Goal: Transaction & Acquisition: Purchase product/service

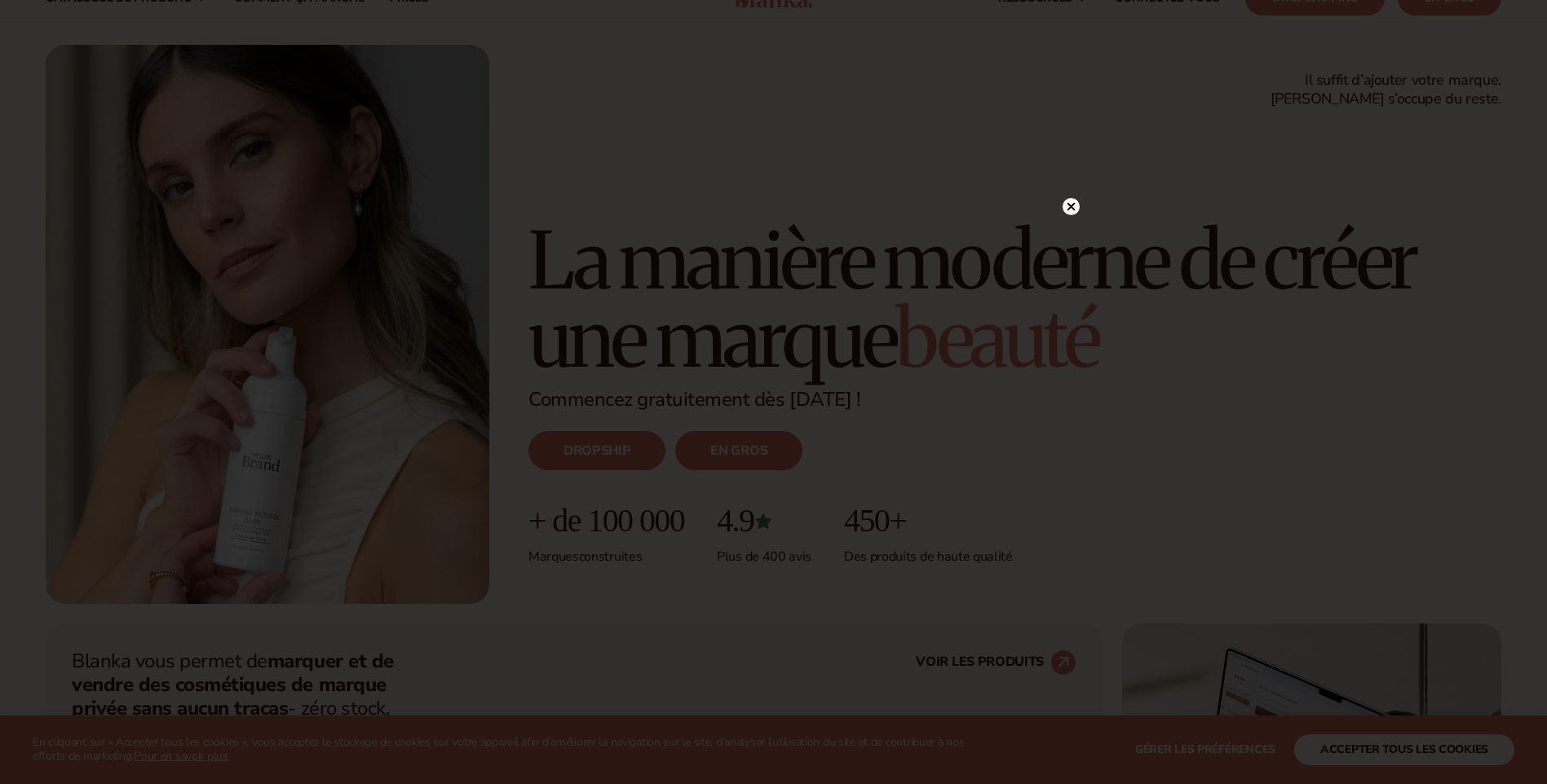
scroll to position [81, 0]
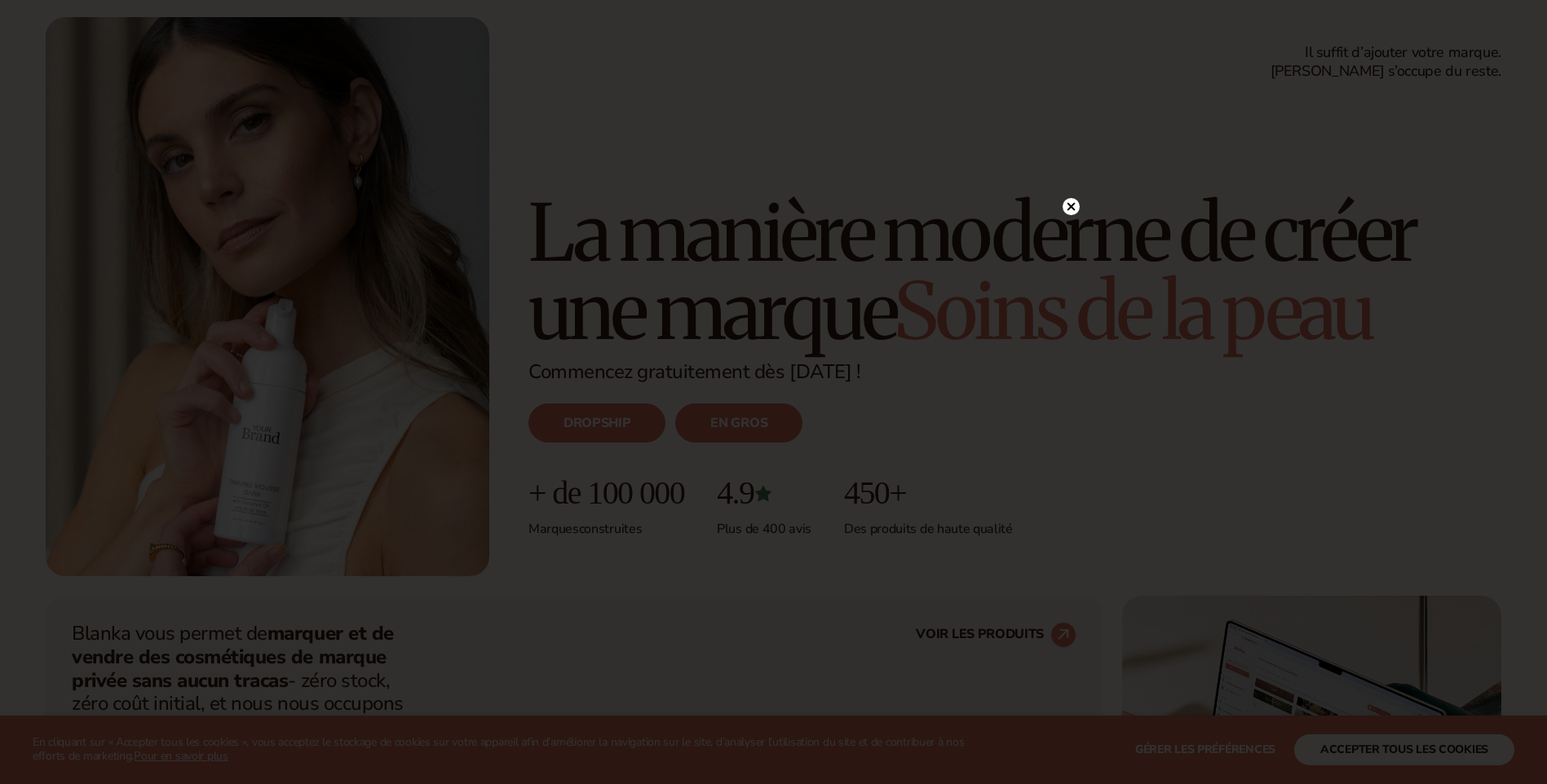
click at [1069, 212] on circle at bounding box center [1071, 206] width 17 height 17
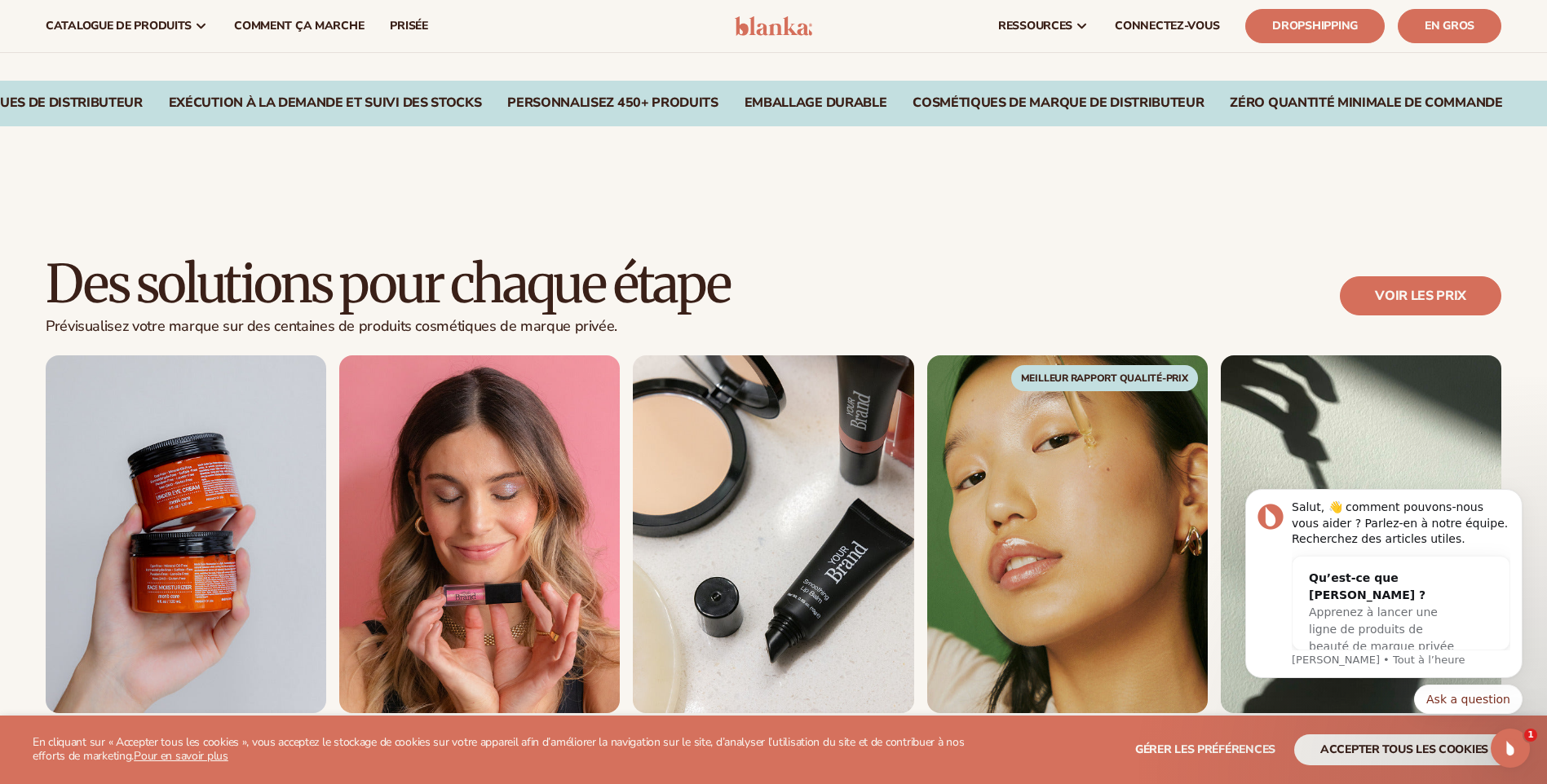
scroll to position [1305, 0]
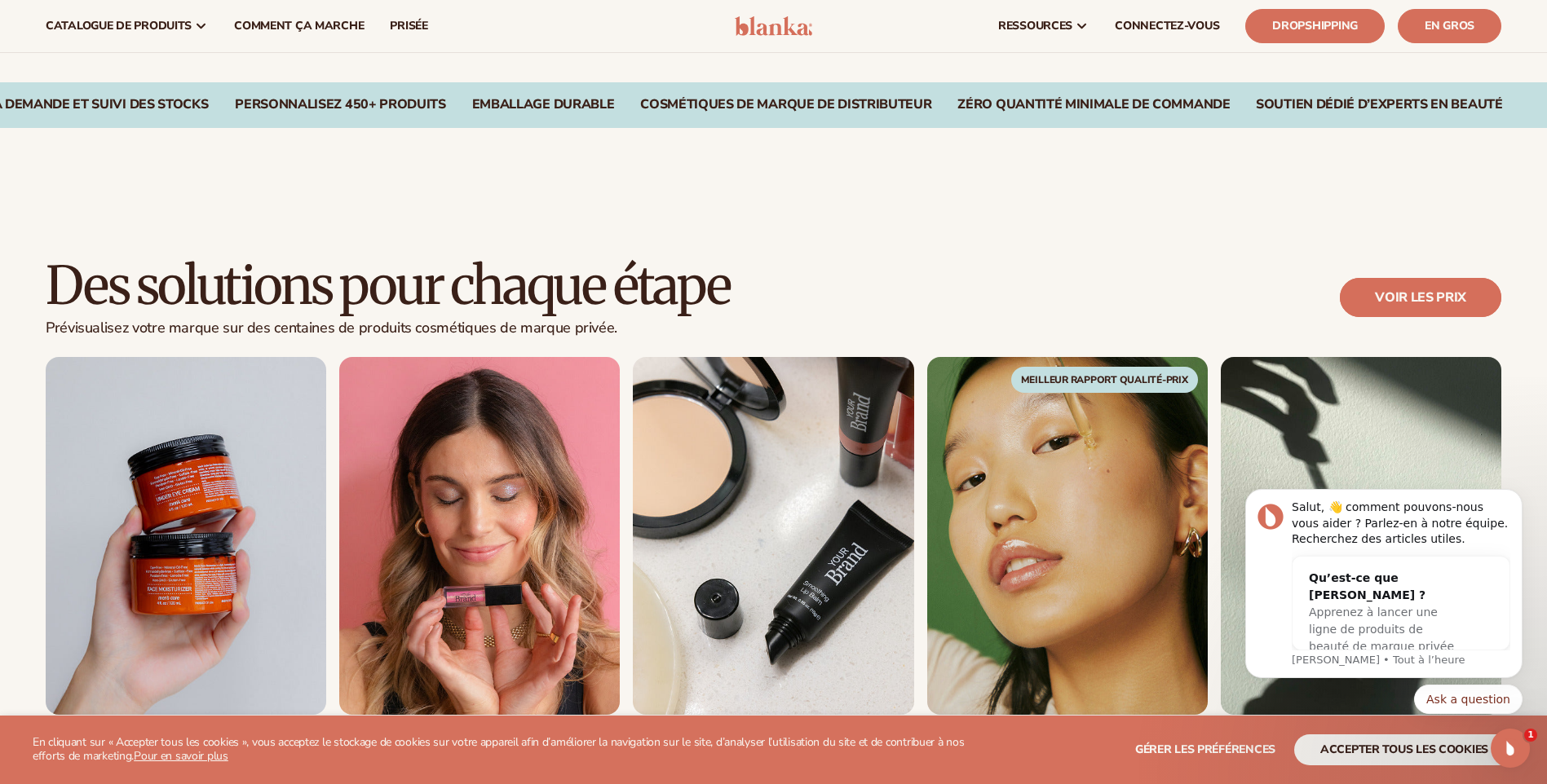
click at [1412, 295] on link "Voir les prix" at bounding box center [1420, 297] width 162 height 39
